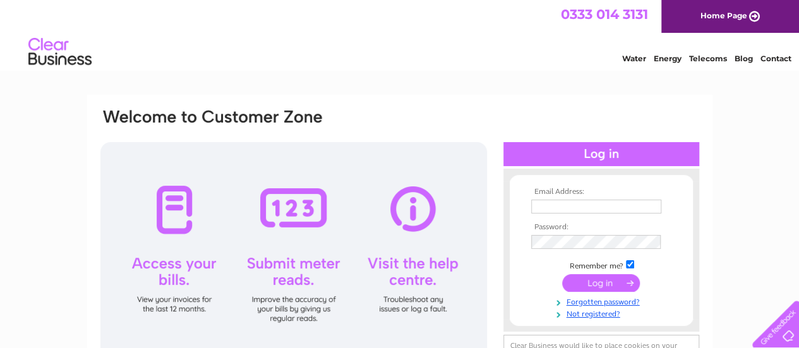
type input "hamonihealthcare@gmail.com"
click at [598, 283] on input "submit" at bounding box center [601, 283] width 78 height 18
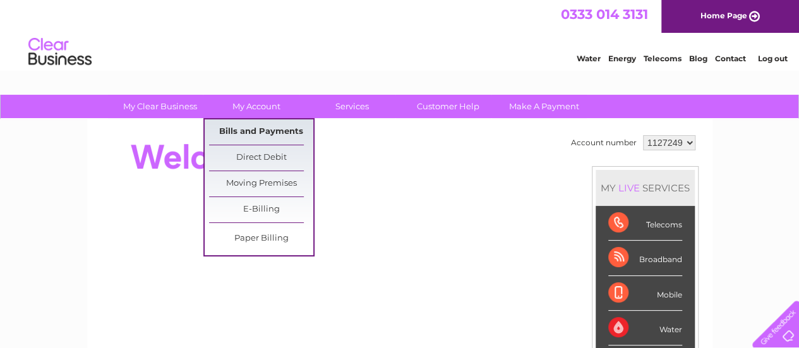
click at [278, 132] on link "Bills and Payments" at bounding box center [261, 131] width 104 height 25
